Goal: Task Accomplishment & Management: Complete application form

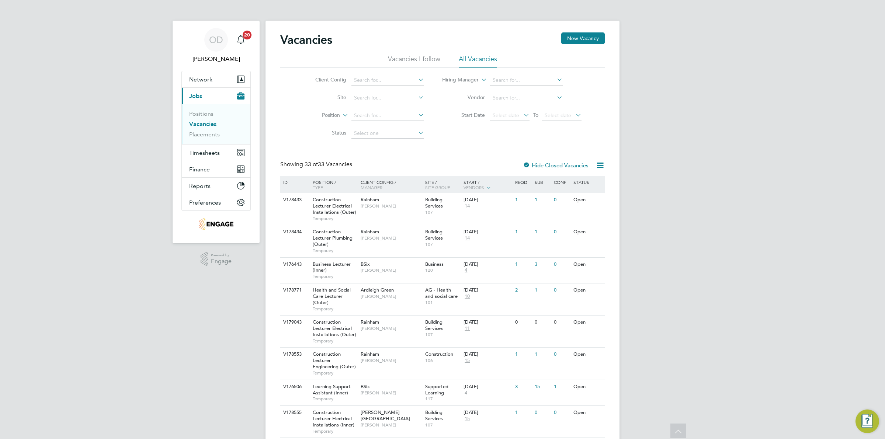
scroll to position [629, 0]
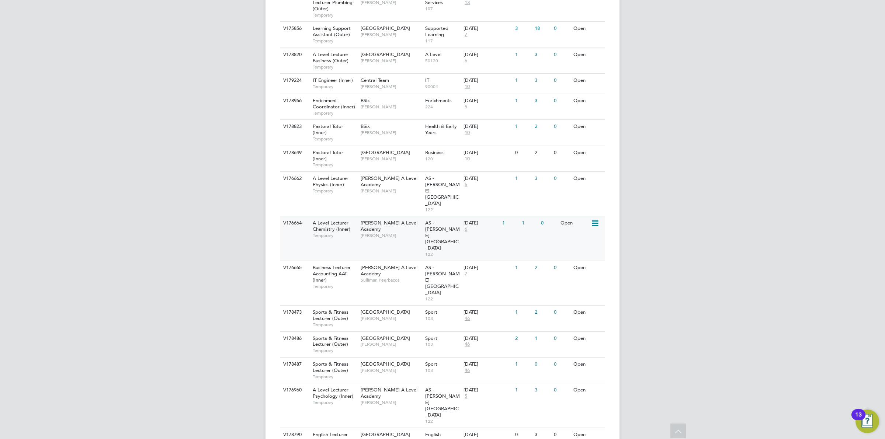
click at [522, 217] on div "1" at bounding box center [529, 224] width 19 height 14
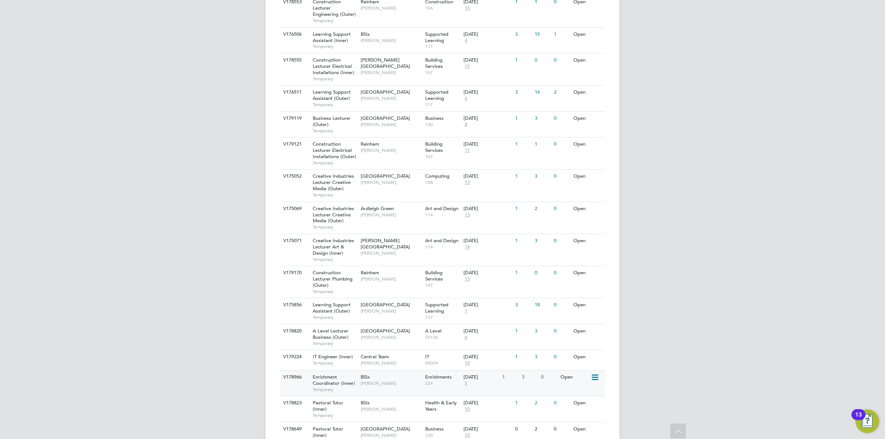
scroll to position [307, 0]
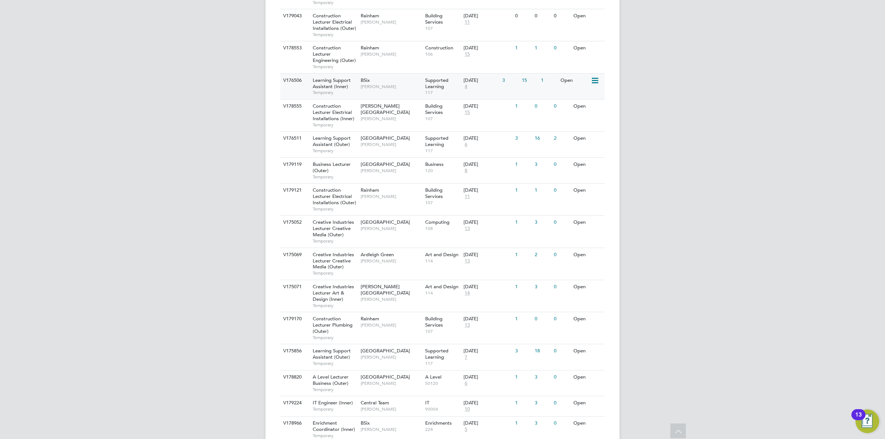
click at [455, 90] on span "117" at bounding box center [442, 93] width 35 height 6
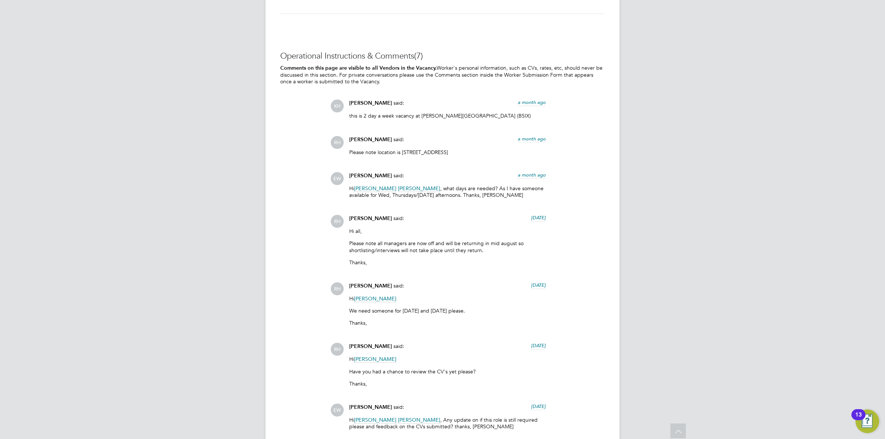
scroll to position [1429, 0]
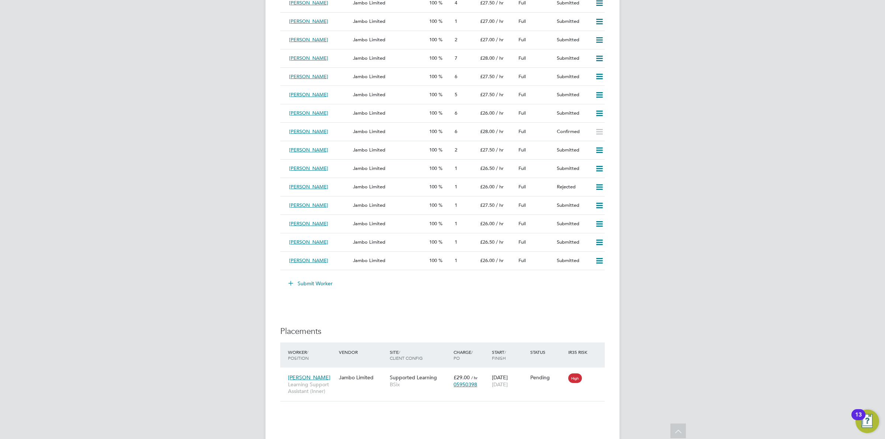
click at [313, 287] on button "Submit Worker" at bounding box center [310, 284] width 55 height 12
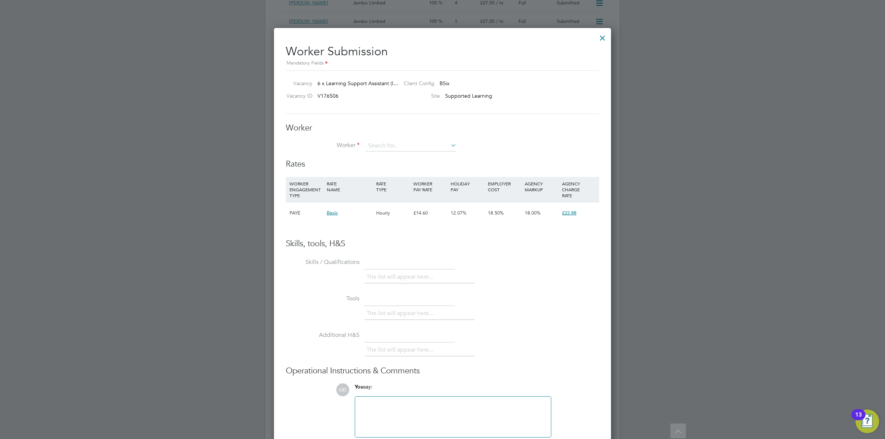
click at [461, 145] on li "Worker" at bounding box center [443, 150] width 314 height 18
click at [447, 146] on input at bounding box center [411, 146] width 91 height 11
click at [436, 162] on li "+ Add new" at bounding box center [411, 167] width 92 height 10
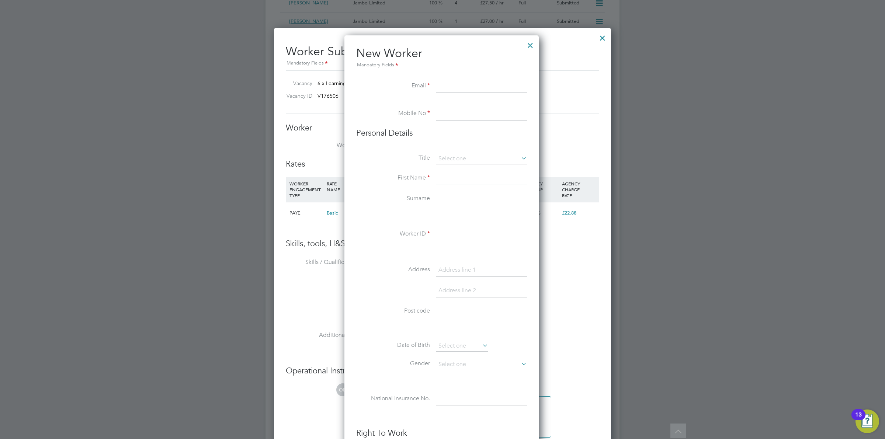
click at [462, 93] on input at bounding box center [481, 86] width 91 height 13
paste input "apphialubako266@gmail.com"
type input "apphialubako266@gmail.com"
click at [456, 113] on input at bounding box center [481, 113] width 91 height 13
click at [487, 106] on li at bounding box center [441, 103] width 171 height 7
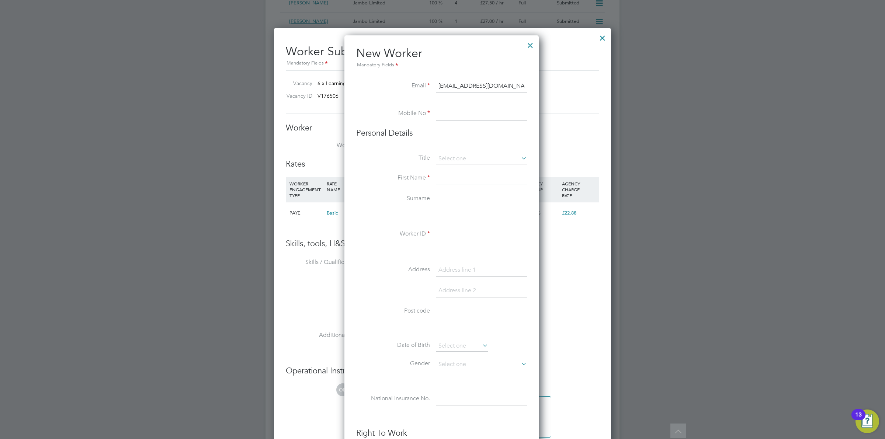
drag, startPoint x: 449, startPoint y: 111, endPoint x: 460, endPoint y: 110, distance: 11.5
click at [449, 111] on input at bounding box center [481, 113] width 91 height 13
click at [478, 107] on input at bounding box center [481, 113] width 91 height 13
paste input "07400398144"
type input "07400398144"
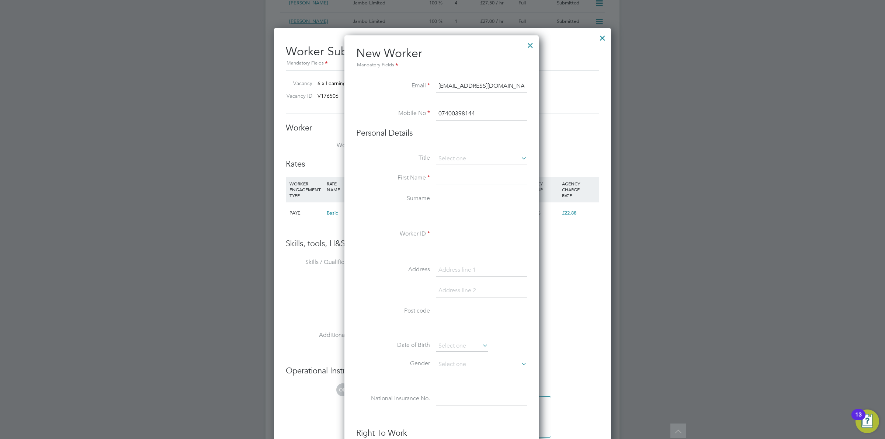
click at [457, 180] on input at bounding box center [481, 178] width 91 height 13
type input "Apphia"
type input "Lubakk"
click at [479, 231] on input at bounding box center [481, 234] width 91 height 13
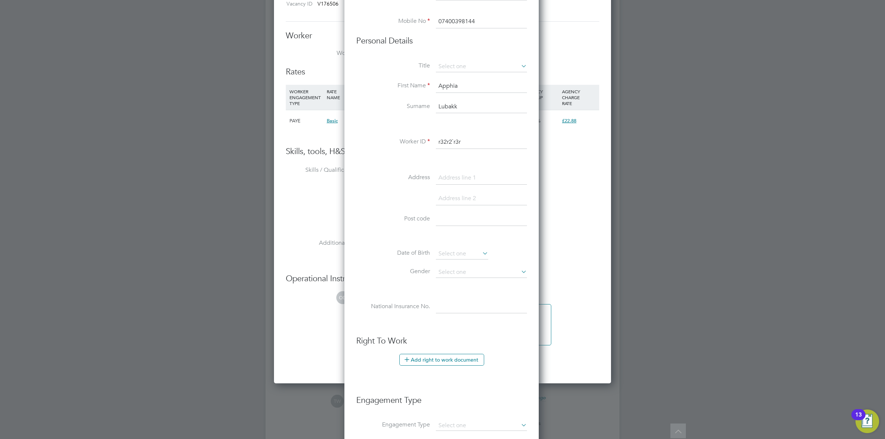
scroll to position [1660, 0]
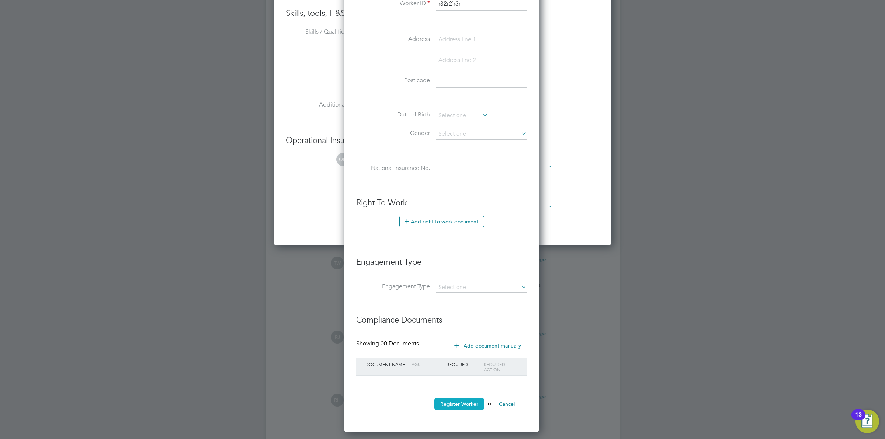
type input "r32r2`r3r"
click at [472, 405] on button "Register Worker" at bounding box center [460, 404] width 50 height 12
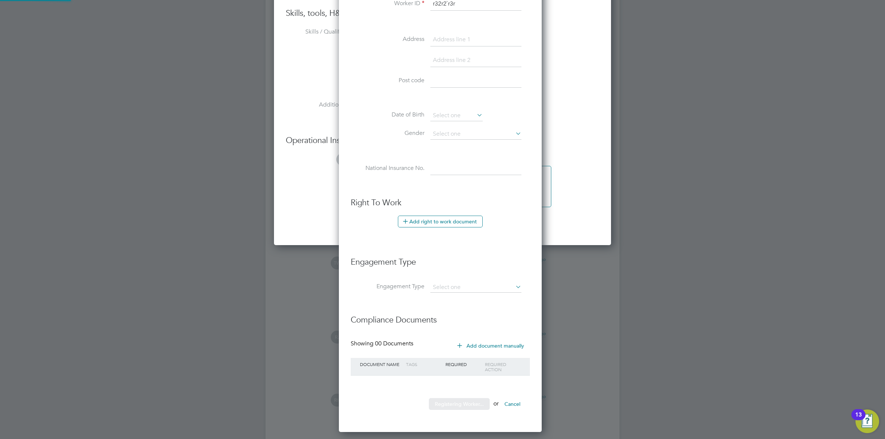
scroll to position [629, 207]
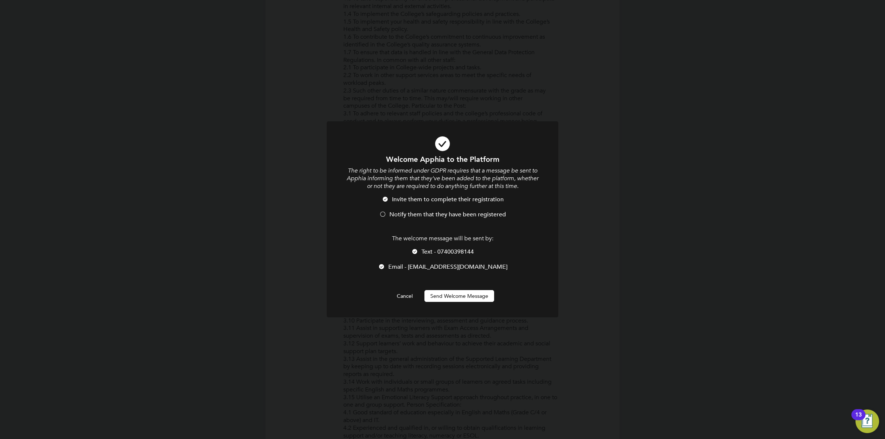
click at [416, 250] on div at bounding box center [414, 252] width 7 height 7
click at [426, 212] on span "Notify them that they have been registered" at bounding box center [448, 214] width 117 height 7
click at [445, 300] on button "Send Welcome Message" at bounding box center [460, 296] width 70 height 12
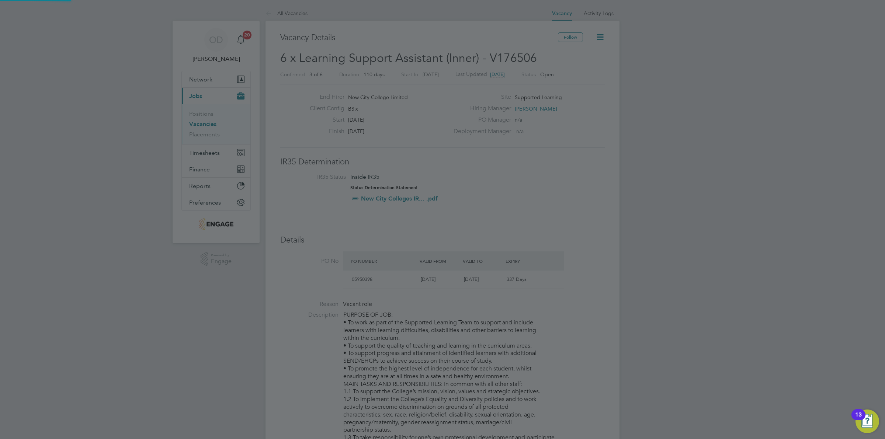
scroll to position [439, 0]
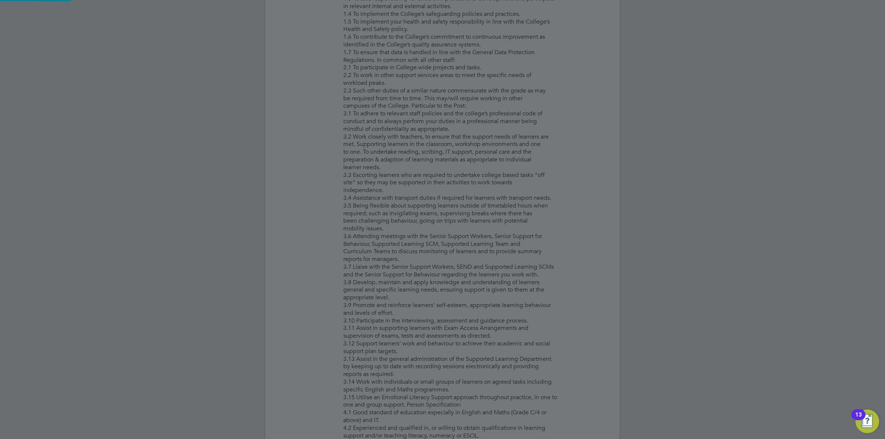
type input "Apphia Lubakk (r32r2`r3r)"
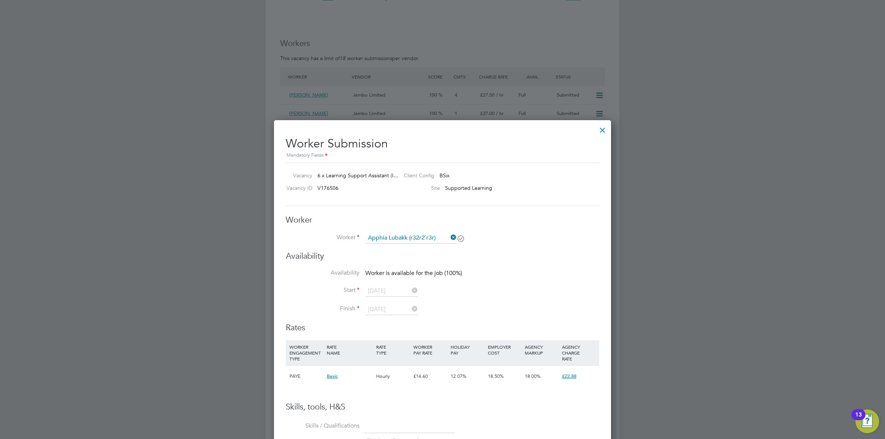
scroll to position [1291, 0]
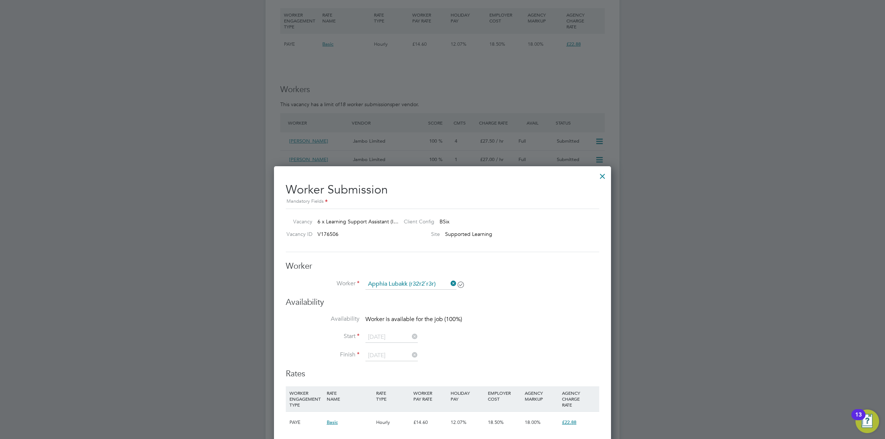
click at [609, 174] on div "Worker Submission Mandatory Fields Vacancy 6 x Learning Support Assistant (I… C…" at bounding box center [442, 425] width 337 height 519
click at [600, 177] on div at bounding box center [602, 174] width 13 height 13
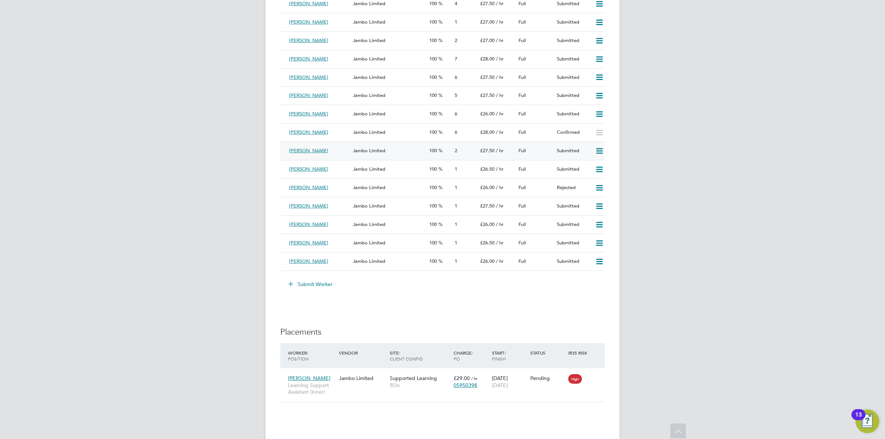
scroll to position [1429, 0]
click at [320, 284] on button "Submit Worker" at bounding box center [310, 284] width 55 height 12
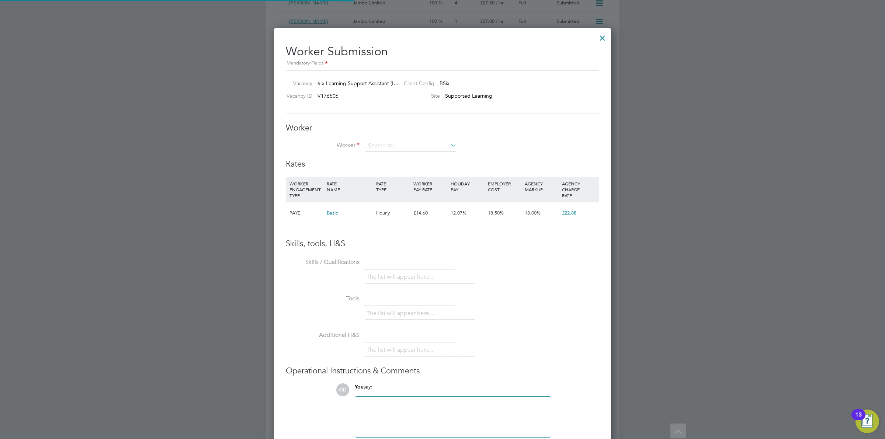
scroll to position [449, 338]
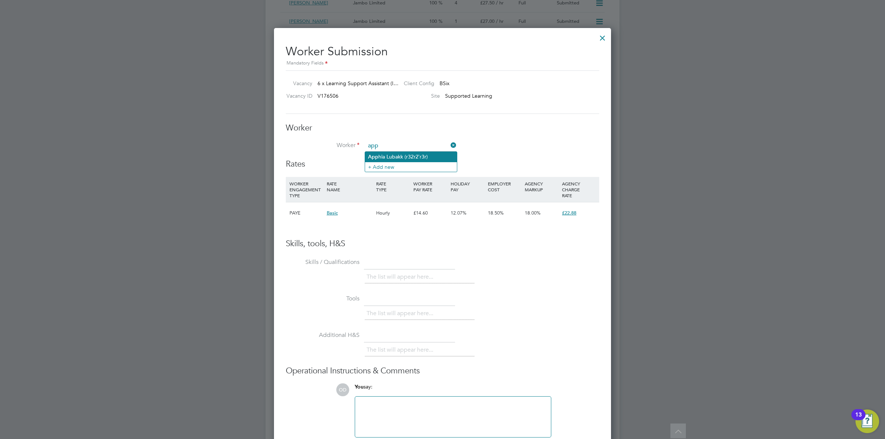
click at [394, 160] on li "App hia Lubakk (r32r2`r3r)" at bounding box center [411, 157] width 92 height 10
type input "Apphia Lubakk (r32r2`r3r)"
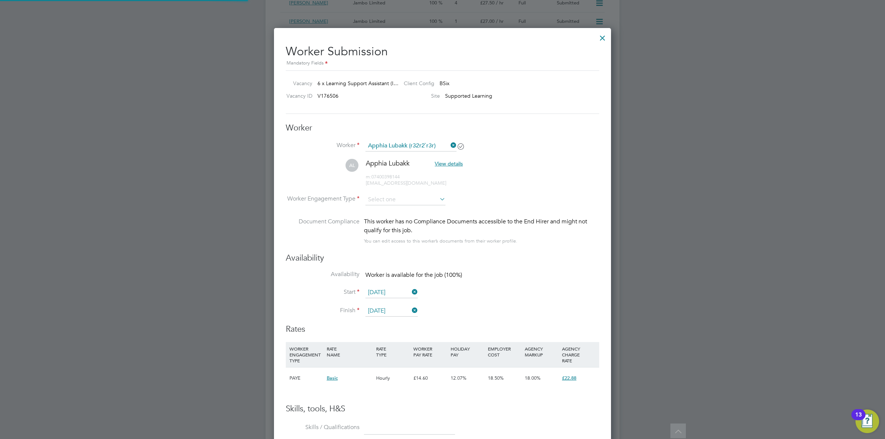
scroll to position [613, 338]
click at [401, 198] on input at bounding box center [406, 199] width 80 height 11
click at [401, 206] on li "Contract" at bounding box center [405, 211] width 81 height 10
type input "Contract"
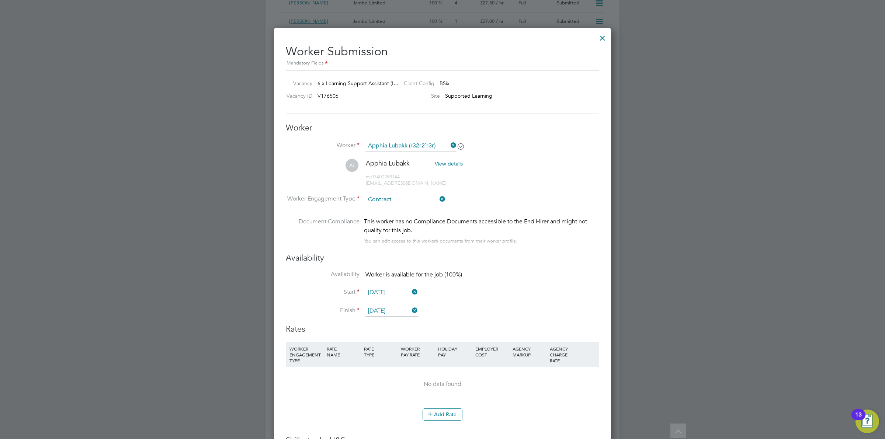
click at [534, 196] on li "Worker Engagement Type Contract" at bounding box center [443, 205] width 314 height 23
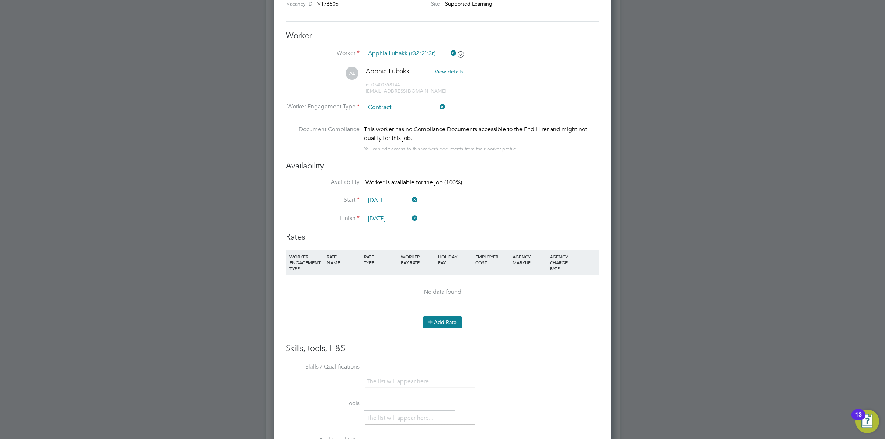
click at [445, 317] on button "Add Rate" at bounding box center [443, 323] width 40 height 12
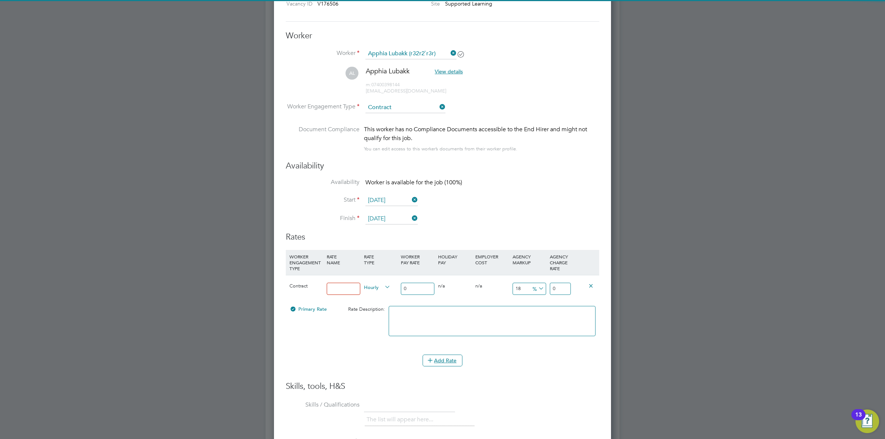
click at [335, 294] on input at bounding box center [344, 289] width 34 height 12
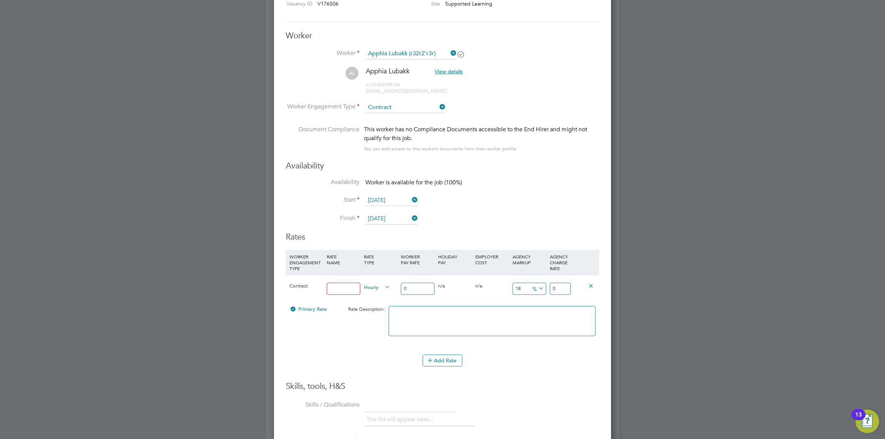
type input "Standard Rate"
click at [412, 290] on input "0" at bounding box center [418, 289] width 34 height 12
drag, startPoint x: 425, startPoint y: 288, endPoint x: 382, endPoint y: 288, distance: 43.2
click at [382, 288] on div "Contract Standard Rate Hourly 0 0 n/a 0 n/a 18 0 % 0" at bounding box center [443, 288] width 314 height 27
type input "1"
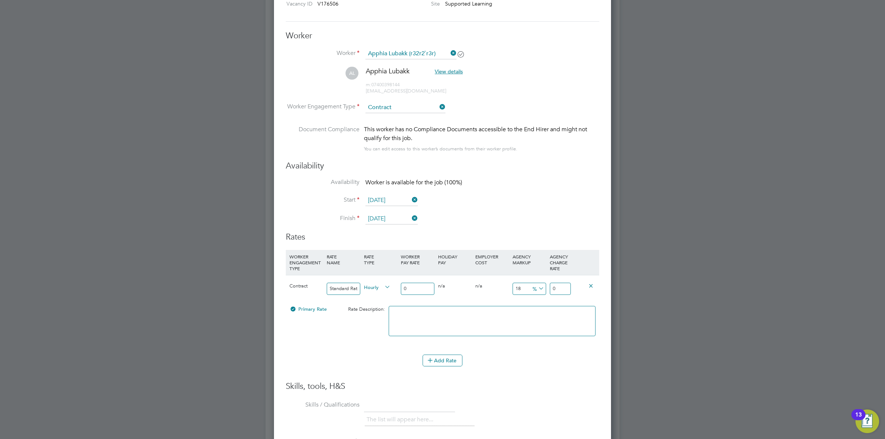
type input "1.18"
type input "19"
type input "22.42"
type input "19"
click at [537, 290] on icon at bounding box center [537, 289] width 0 height 10
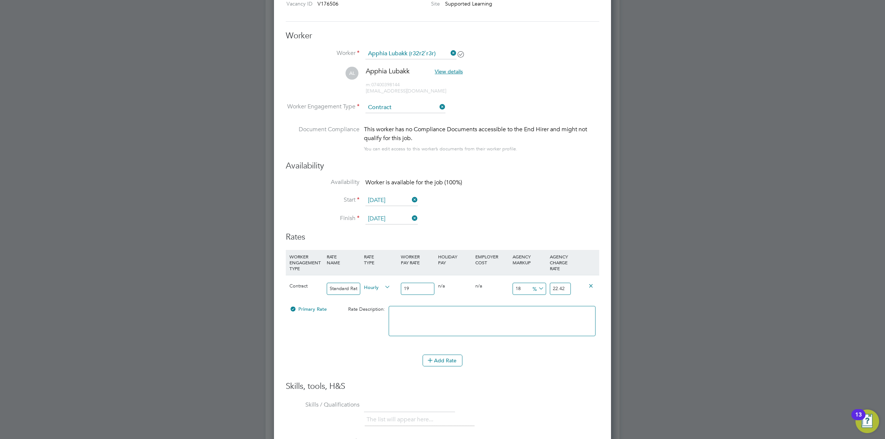
click at [536, 304] on li "£" at bounding box center [538, 307] width 18 height 10
click at [520, 288] on input "3.42" at bounding box center [530, 289] width 34 height 12
drag, startPoint x: 528, startPoint y: 287, endPoint x: 508, endPoint y: 288, distance: 20.0
click at [508, 288] on div "Contract Standard Rate Hourly 19 0 n/a 0 n/a 18 3.42 £ 22.42" at bounding box center [443, 288] width 314 height 27
type input "8"
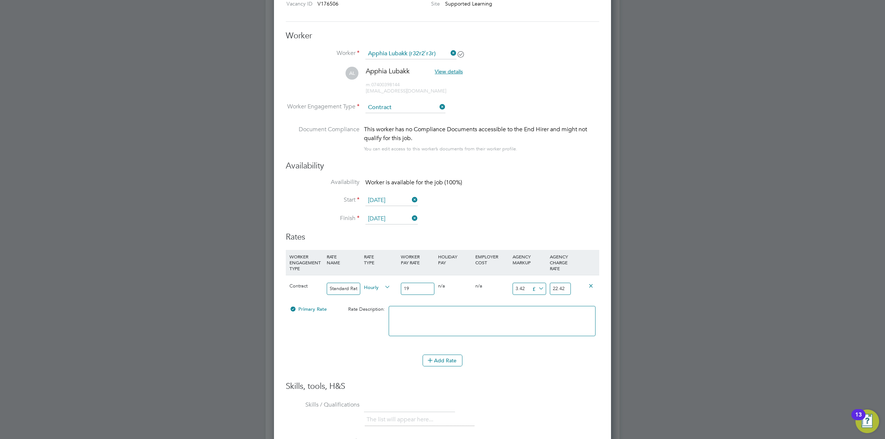
type input "27"
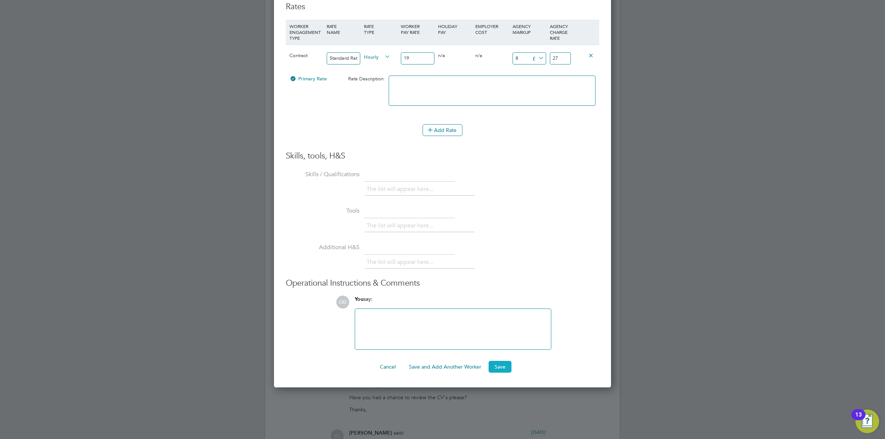
type input "8"
click at [493, 370] on button "Save" at bounding box center [500, 367] width 23 height 12
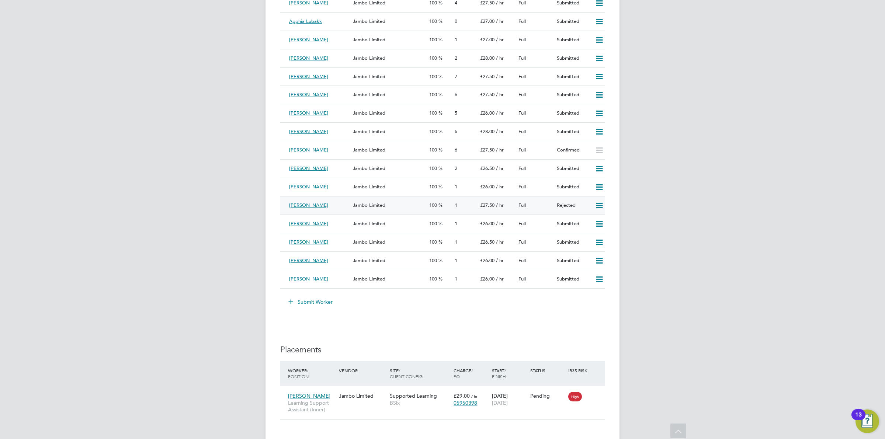
scroll to position [1383, 0]
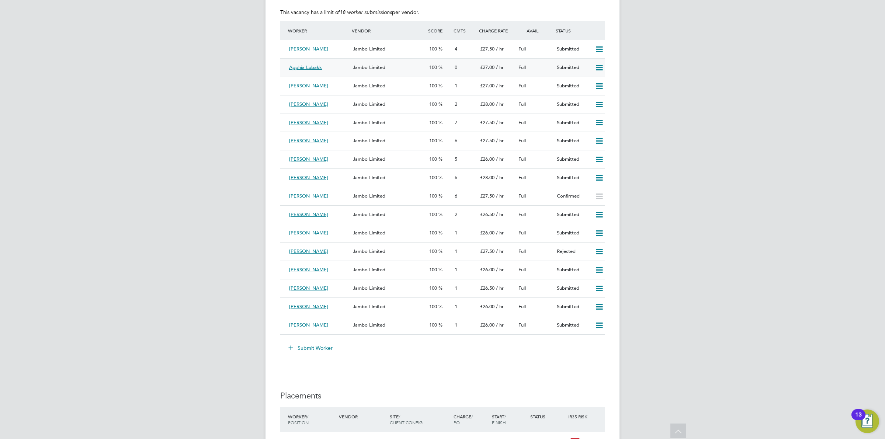
click at [388, 66] on div "Jambo Limited" at bounding box center [388, 68] width 76 height 12
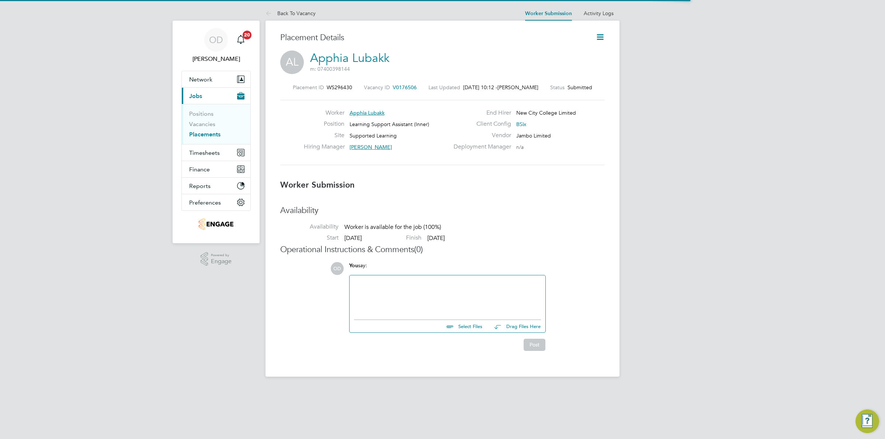
scroll to position [4, 4]
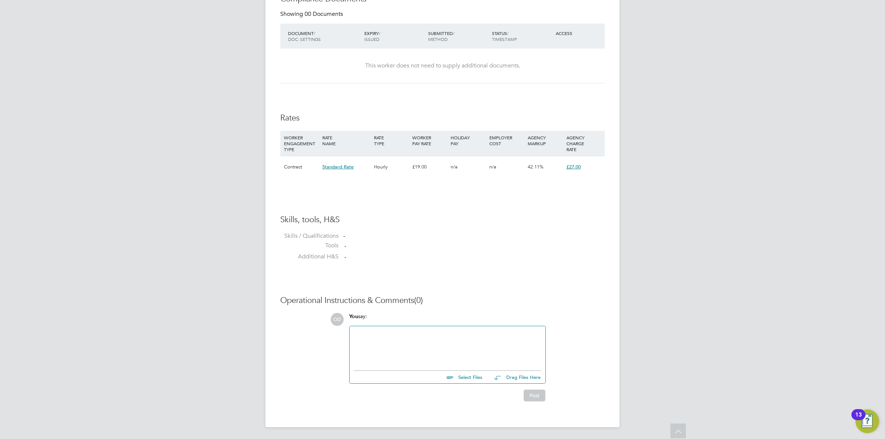
click at [466, 375] on input "file" at bounding box center [485, 376] width 111 height 10
type input "C:\fakepath\Apphia.docx"
click at [530, 400] on button "Post" at bounding box center [535, 401] width 22 height 12
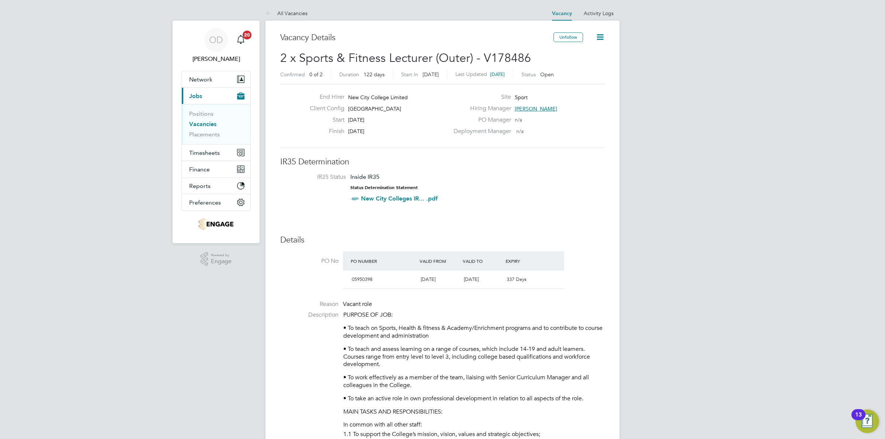
click at [206, 128] on link "Vacancies" at bounding box center [202, 124] width 27 height 7
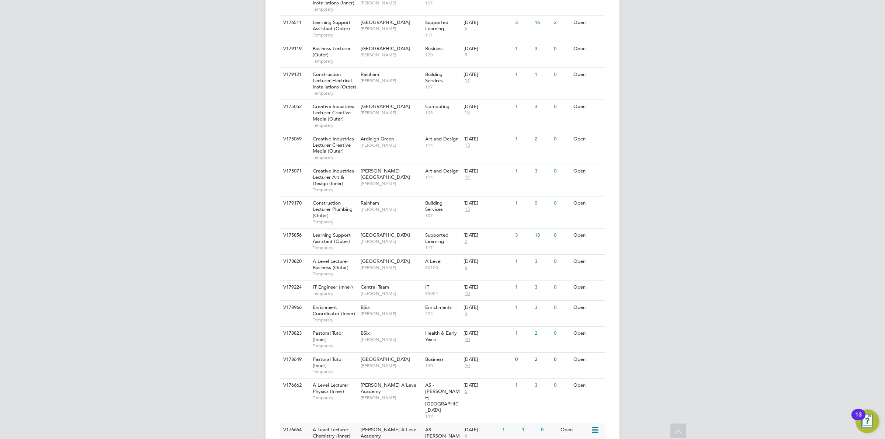
scroll to position [653, 0]
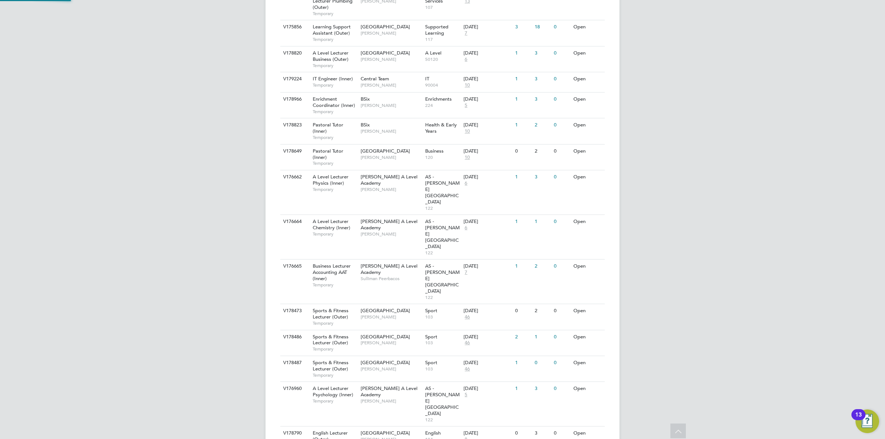
scroll to position [722, 0]
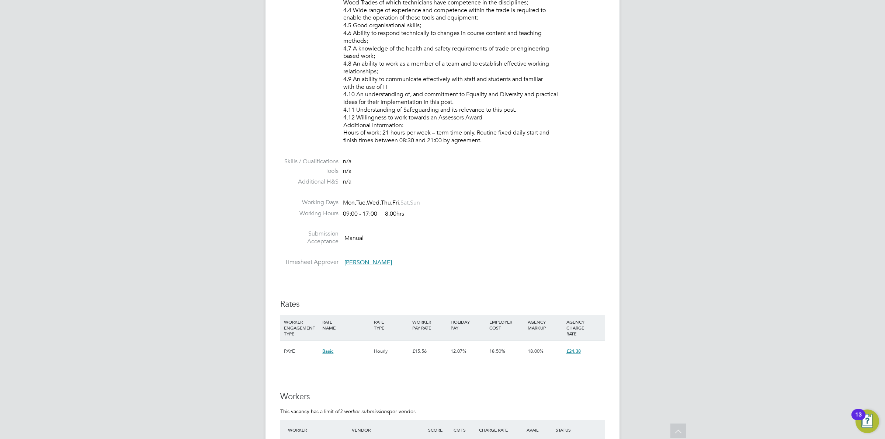
scroll to position [1014, 0]
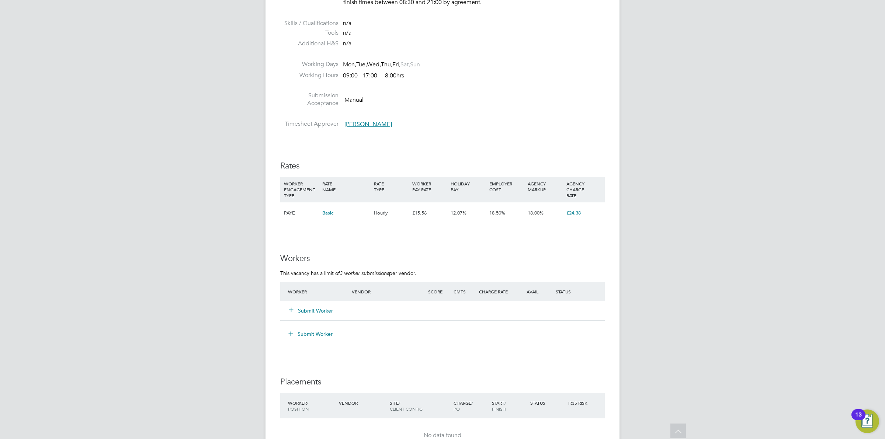
click at [325, 308] on button "Submit Worker" at bounding box center [311, 310] width 44 height 7
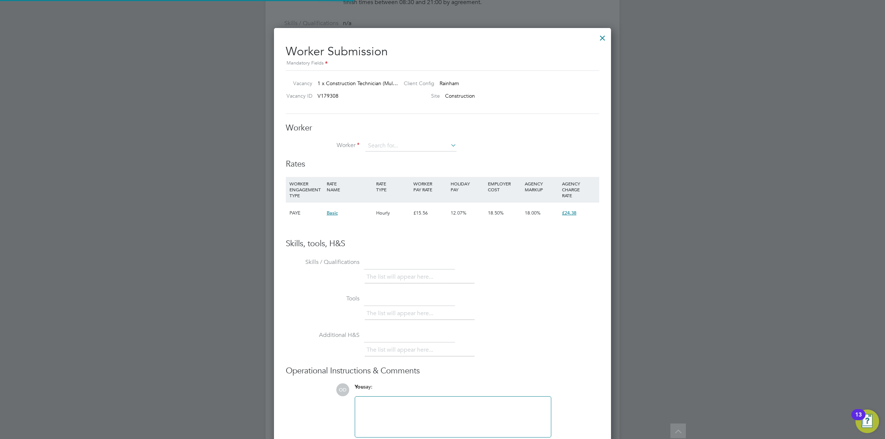
scroll to position [21, 50]
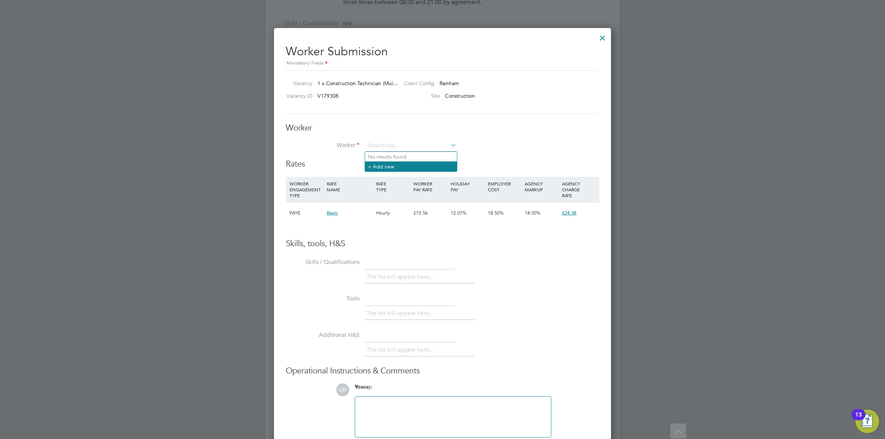
click at [434, 164] on li "+ Add new" at bounding box center [411, 167] width 92 height 10
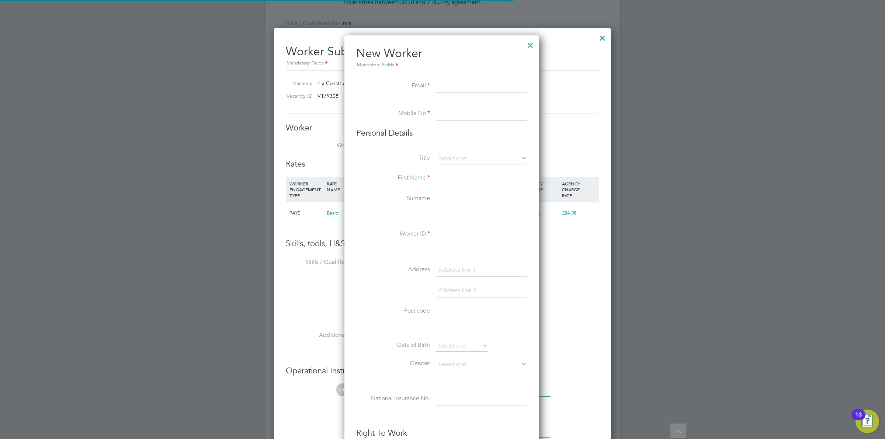
scroll to position [629, 196]
paste input "[EMAIL_ADDRESS][DOMAIN_NAME]"
type input "[EMAIL_ADDRESS][DOMAIN_NAME]"
click at [455, 110] on input at bounding box center [481, 113] width 91 height 13
click at [482, 113] on input at bounding box center [481, 113] width 91 height 13
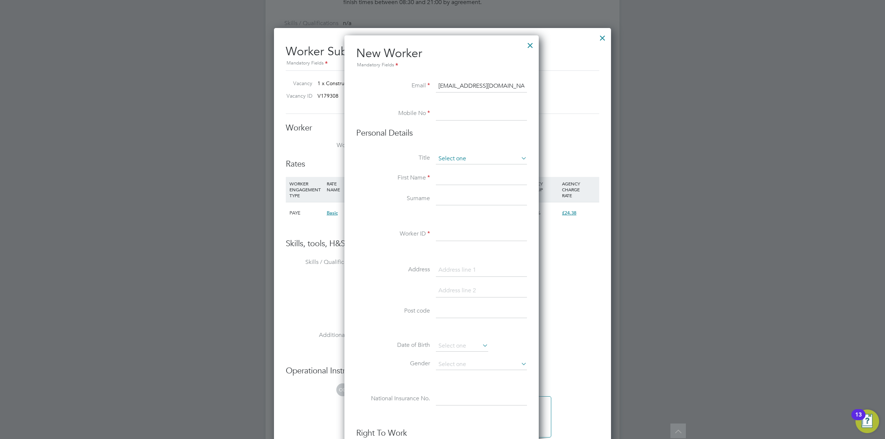
paste input "07983320446"
type input "07983320446"
click at [464, 176] on input at bounding box center [481, 178] width 91 height 13
type input "Siaf"
type input "Khan"
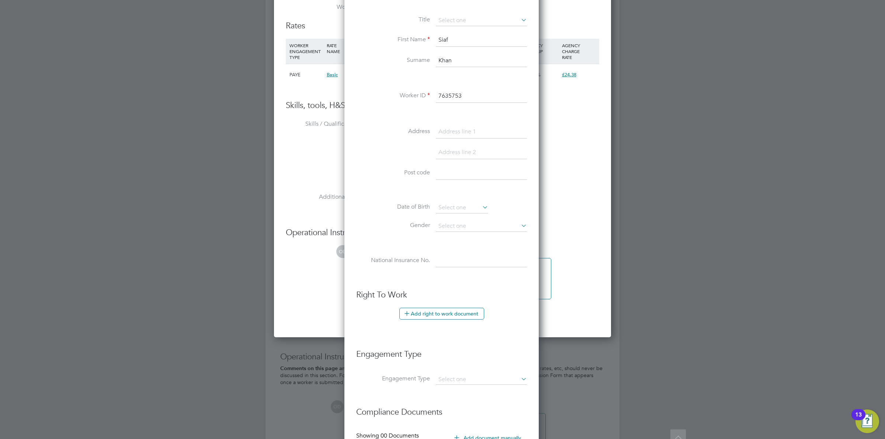
scroll to position [1239, 0]
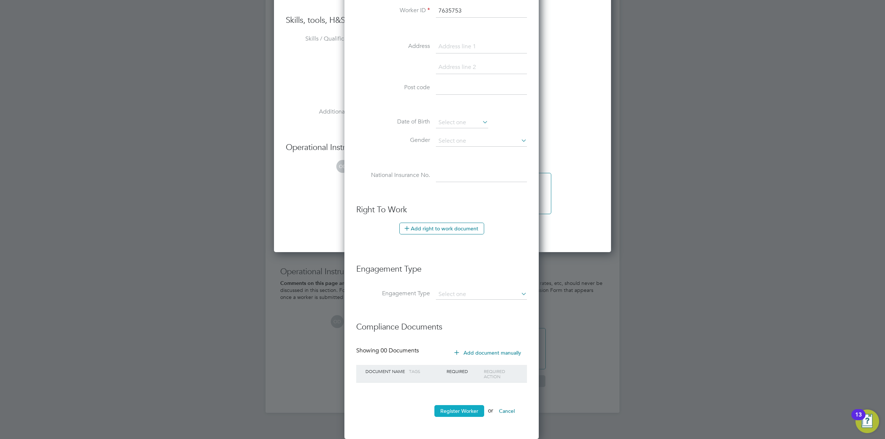
type input "7635753"
click at [452, 407] on button "Register Worker" at bounding box center [460, 411] width 50 height 12
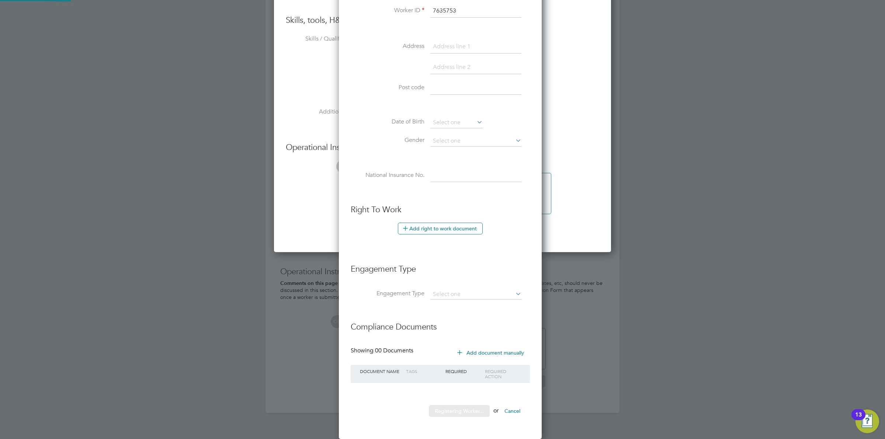
scroll to position [0, 0]
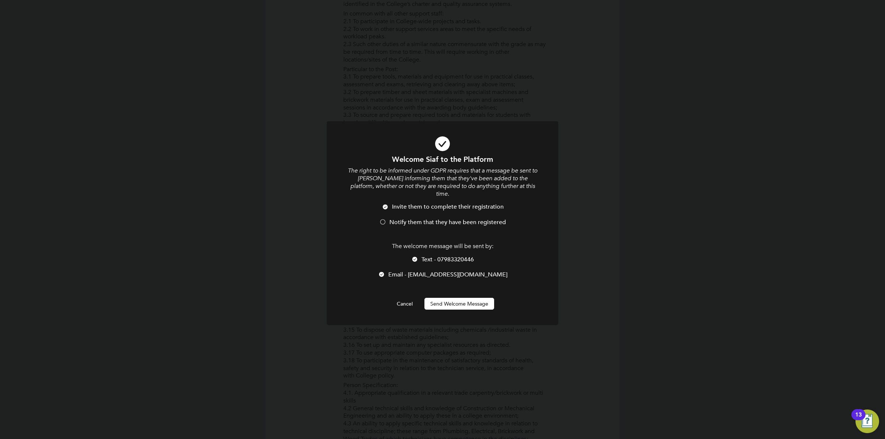
click at [419, 256] on li "Text - 07983320446" at bounding box center [443, 263] width 192 height 15
click at [426, 210] on li "Invite them to complete their registration" at bounding box center [443, 210] width 192 height 15
click at [459, 300] on button "Send Welcome Message" at bounding box center [460, 304] width 70 height 12
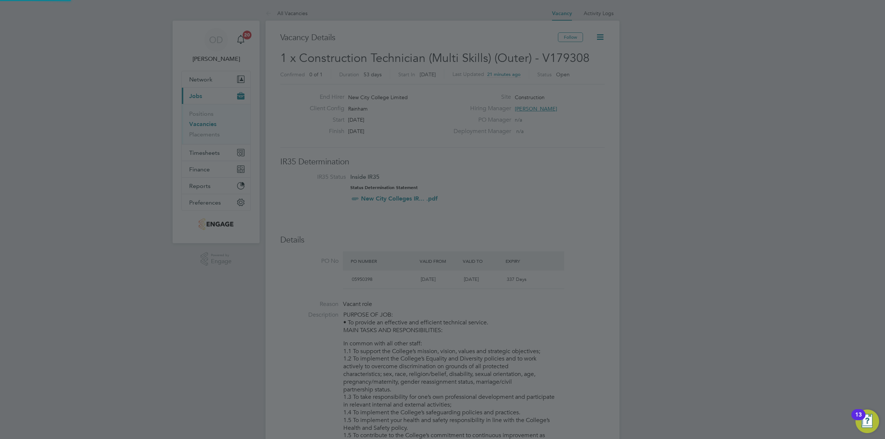
scroll to position [439, 0]
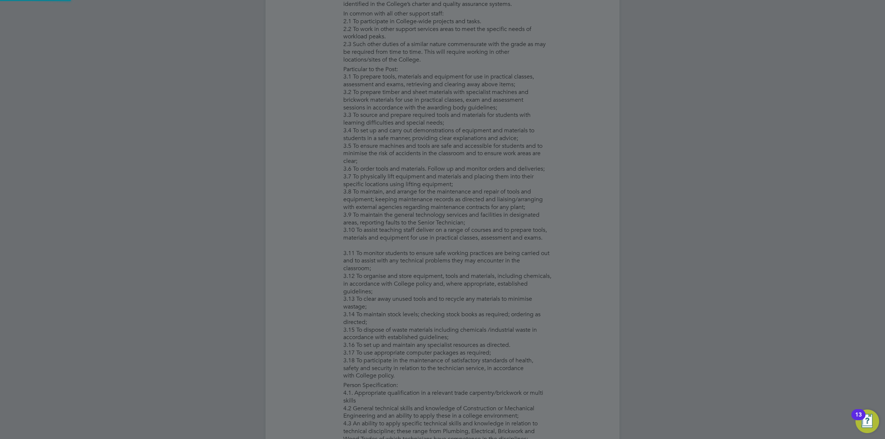
type input "[PERSON_NAME] (7635753)"
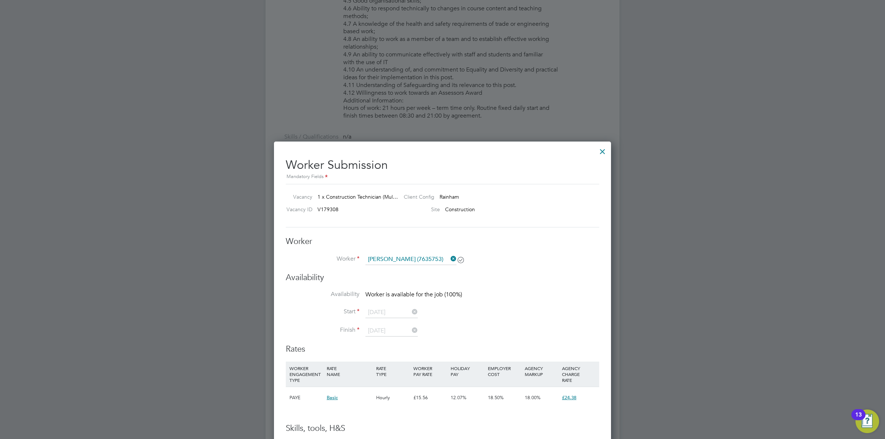
scroll to position [855, 0]
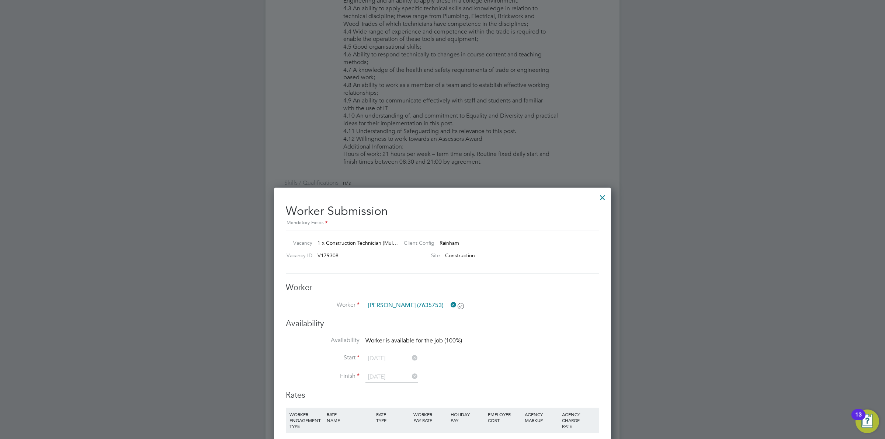
click at [600, 197] on div at bounding box center [602, 195] width 13 height 13
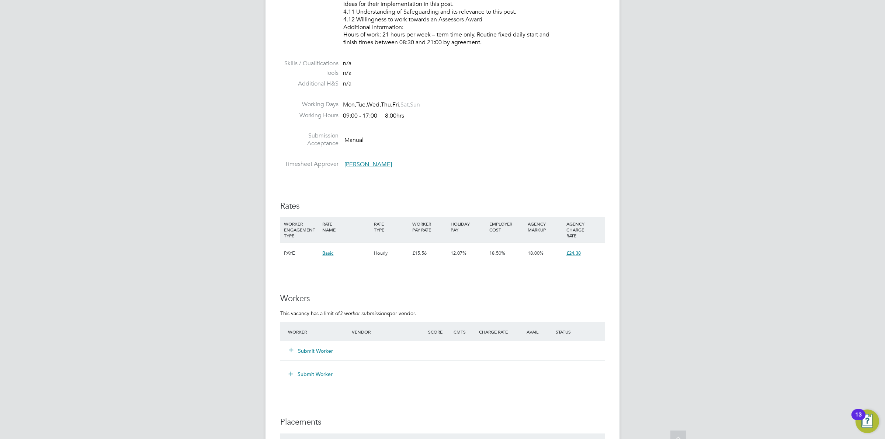
scroll to position [1014, 0]
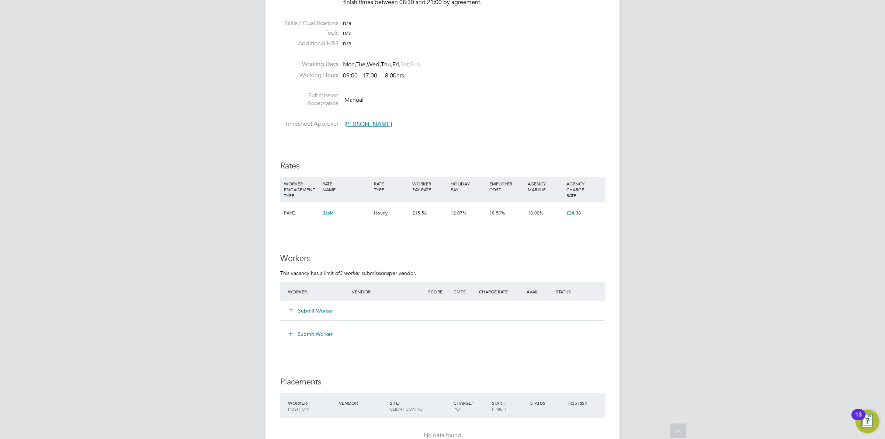
click at [318, 311] on button "Submit Worker" at bounding box center [311, 310] width 44 height 7
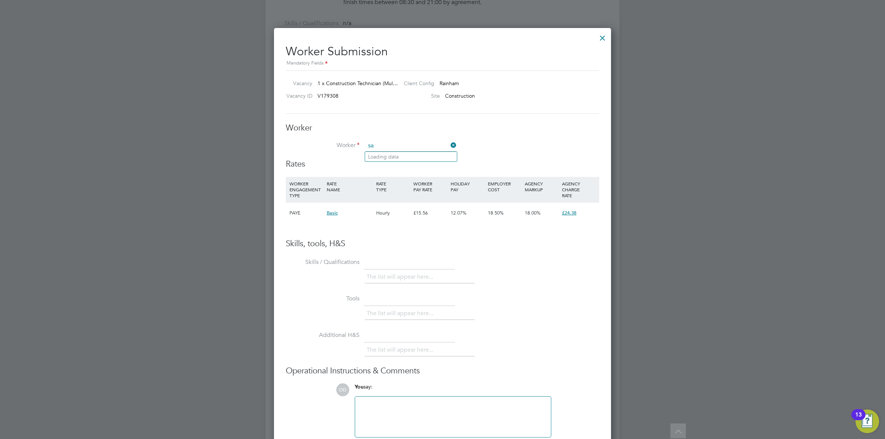
type input "s"
click at [400, 174] on li "Siaf Kha n (7635753)" at bounding box center [411, 177] width 93 height 10
type input "[PERSON_NAME] (7635753)"
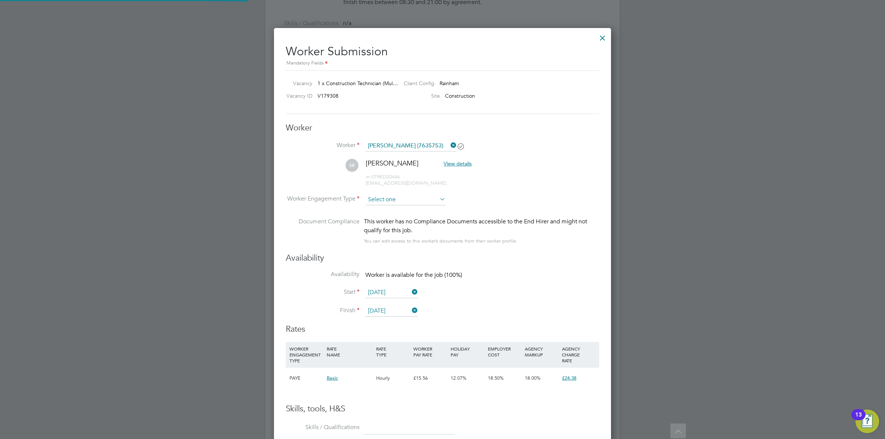
scroll to position [4, 4]
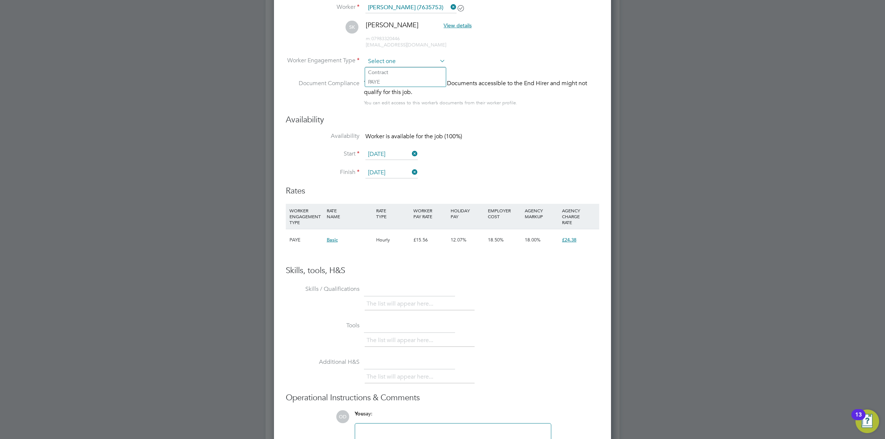
click at [417, 60] on input at bounding box center [406, 61] width 80 height 11
click at [416, 70] on li "Contract" at bounding box center [405, 73] width 81 height 10
type input "Contract"
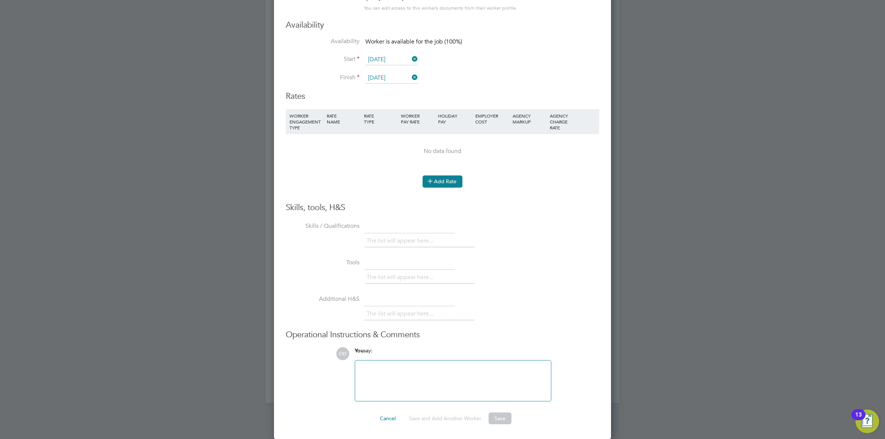
click at [448, 179] on button "Add Rate" at bounding box center [443, 182] width 40 height 12
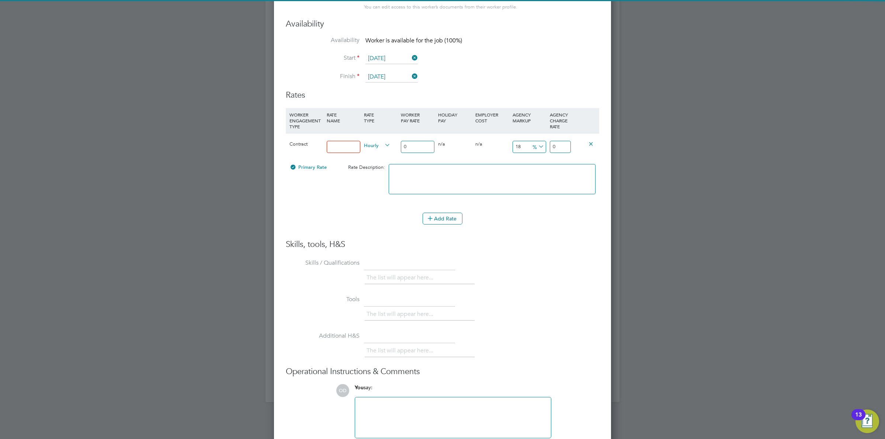
click at [342, 148] on input at bounding box center [344, 147] width 34 height 12
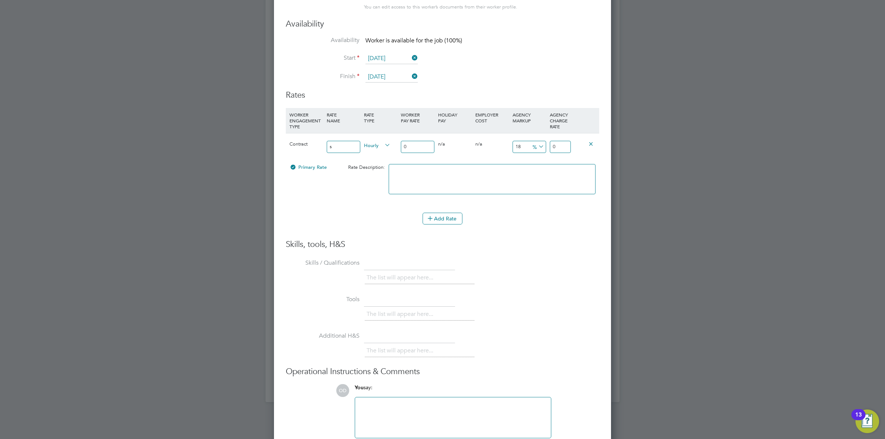
type input "Standard Rate"
drag, startPoint x: 407, startPoint y: 148, endPoint x: 390, endPoint y: 146, distance: 16.7
click at [393, 146] on div "Contract Standard Rate Hourly 0 0 n/a 0 n/a 18 0 % 0" at bounding box center [443, 146] width 314 height 27
type input "2"
type input "2.36"
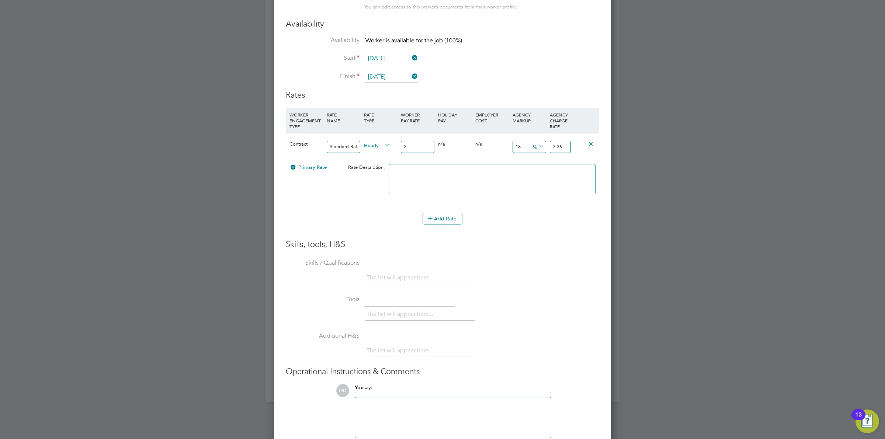
type input "22"
type input "25.96"
type input "22"
click at [537, 146] on icon at bounding box center [537, 147] width 0 height 10
click at [539, 165] on li "£" at bounding box center [538, 165] width 18 height 10
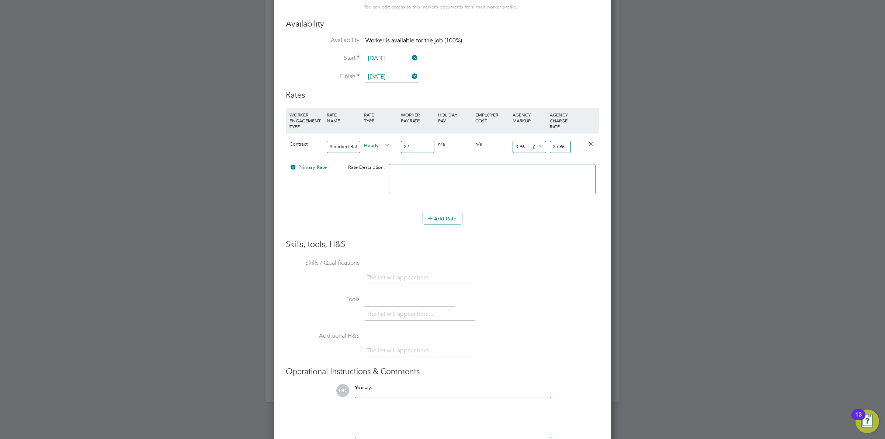
drag, startPoint x: 527, startPoint y: 145, endPoint x: 508, endPoint y: 142, distance: 18.9
click at [513, 143] on input "3.96" at bounding box center [530, 147] width 34 height 12
type input "8"
type input "30"
type input "8.5"
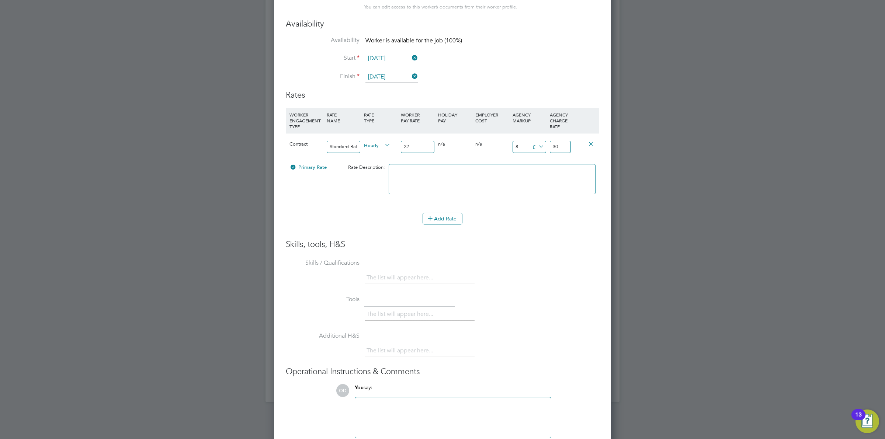
type input "30.5"
click at [528, 195] on li at bounding box center [492, 183] width 207 height 38
click at [539, 211] on li "WORKER ENGAGEMENT TYPE RATE NAME RATE TYPE WORKER PAY RATE HOLIDAY PAY EMPLOYER…" at bounding box center [443, 160] width 314 height 105
drag, startPoint x: 526, startPoint y: 148, endPoint x: 495, endPoint y: 146, distance: 30.3
click at [496, 146] on div "Contract Standard Rate Hourly 22 0 n/a 0 n/a 38.63636363636363 8.50 £ 30.5" at bounding box center [443, 146] width 314 height 27
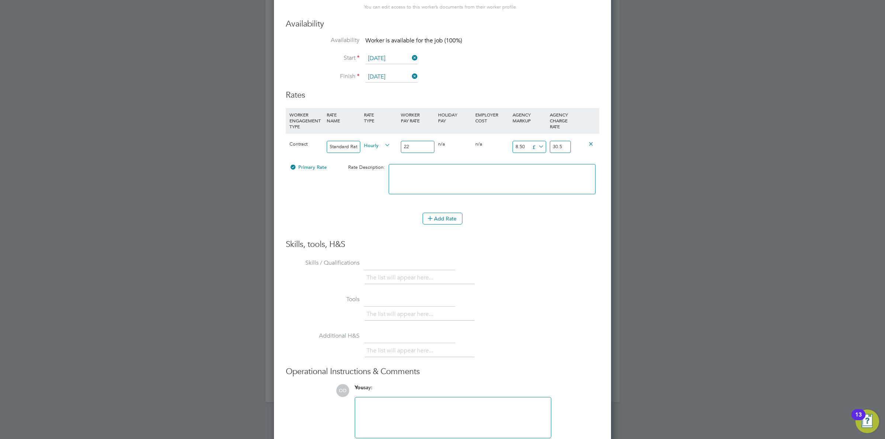
type input "9"
type input "31"
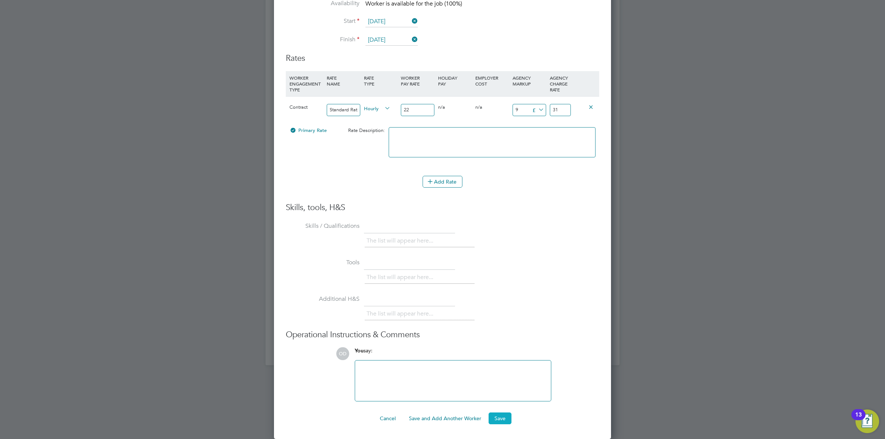
type input "9"
click at [493, 418] on button "Save" at bounding box center [500, 419] width 23 height 12
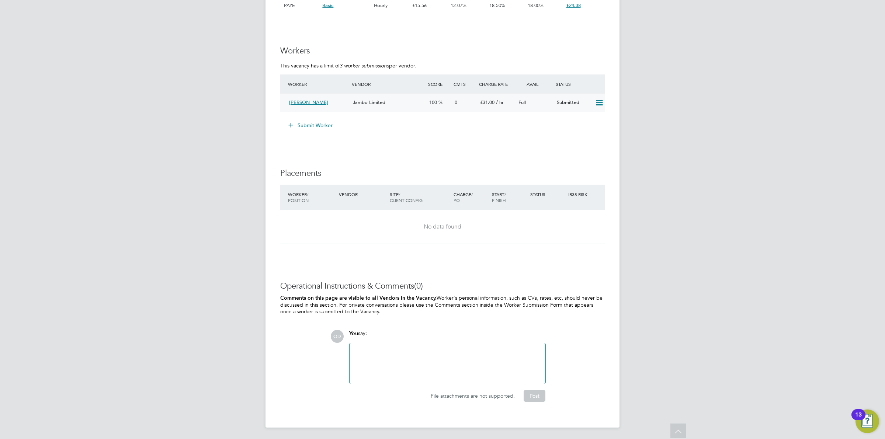
click at [374, 106] on div "Jambo Limited" at bounding box center [388, 103] width 76 height 12
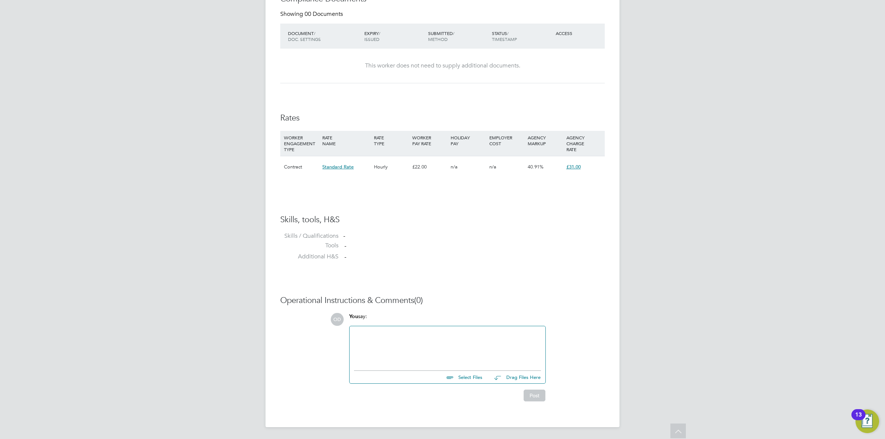
click at [471, 383] on div "Select Files Drag Files Here" at bounding box center [447, 375] width 187 height 17
click at [471, 378] on input "file" at bounding box center [485, 376] width 111 height 10
type input "C:\fakepath\Khan Saif HQ00202756.docx"
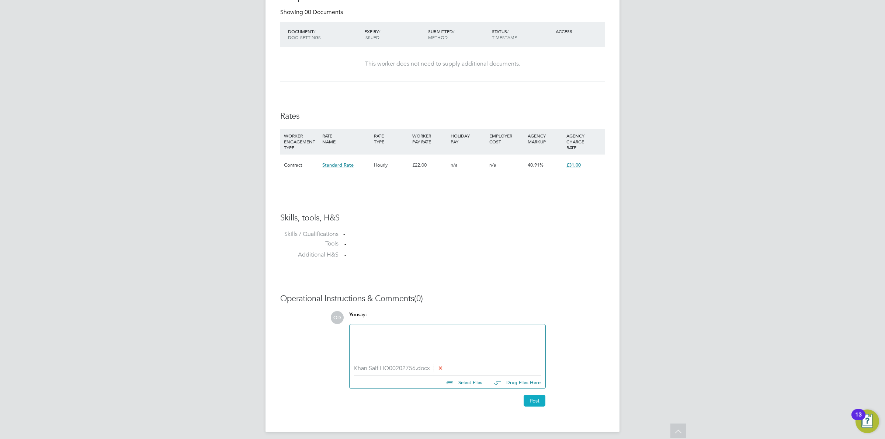
click at [539, 401] on button "Post" at bounding box center [535, 401] width 22 height 12
